Goal: Check status: Check status

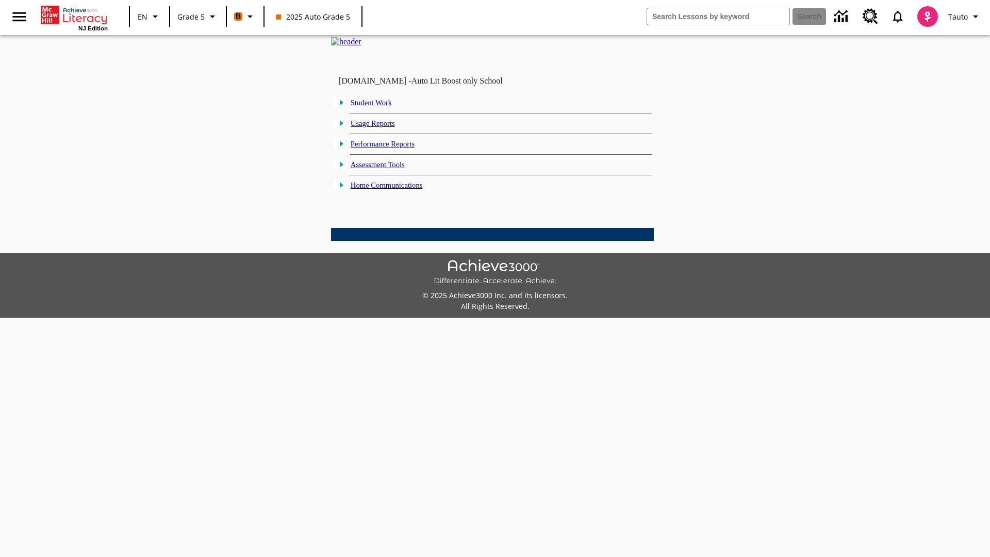
click at [379, 107] on link "Student Work" at bounding box center [371, 102] width 41 height 8
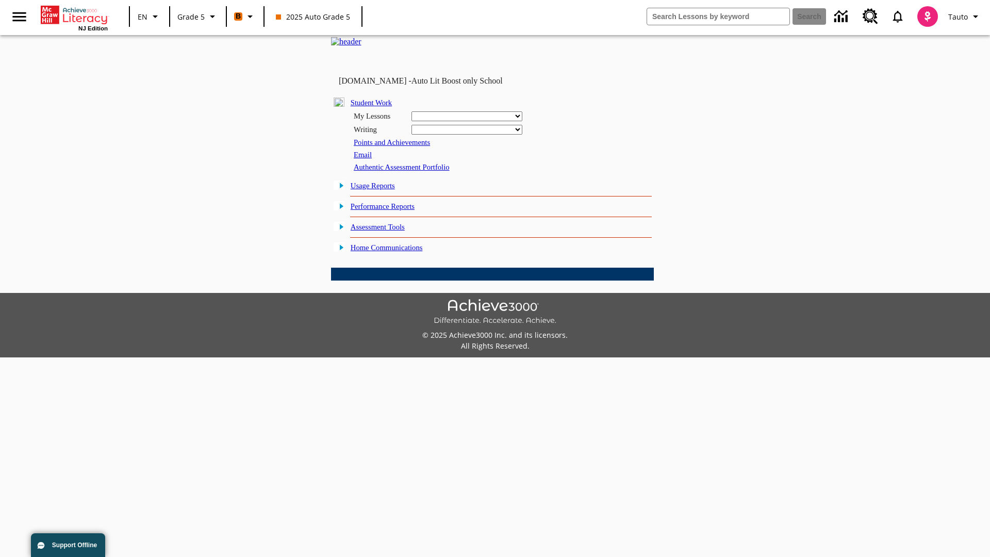
select select "/options/reports/?report_id=12&atype=22&section=2"
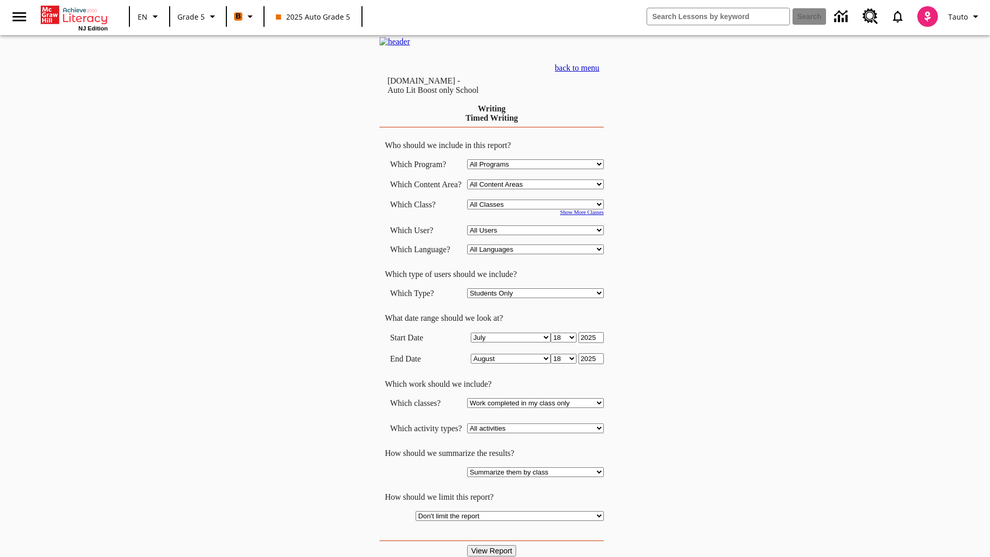
click at [539, 209] on select "Select a Class: All Classes 2025 Auto Grade 5 OL 2025 Auto Grade 6" at bounding box center [535, 205] width 137 height 10
select select "11133131"
